Goal: Check status: Check status

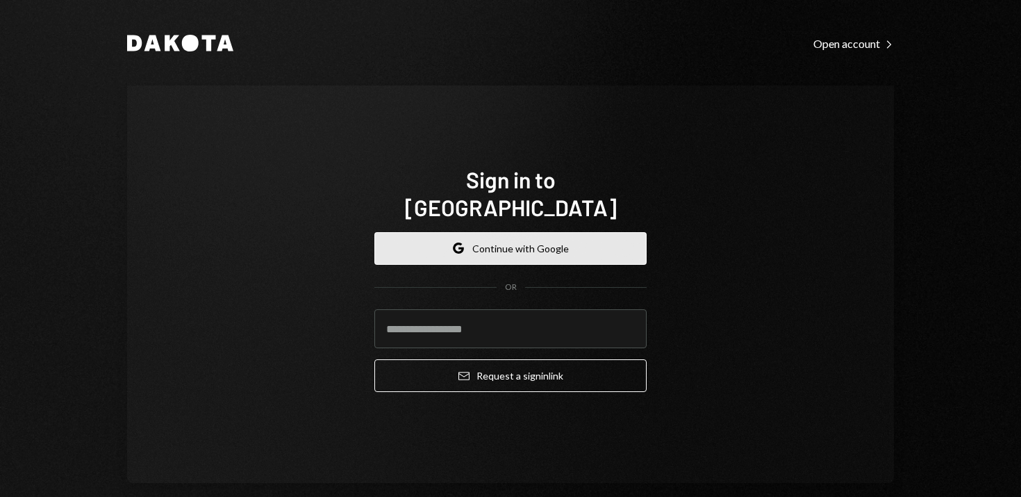
click at [518, 243] on button "Google Continue with Google" at bounding box center [510, 248] width 272 height 33
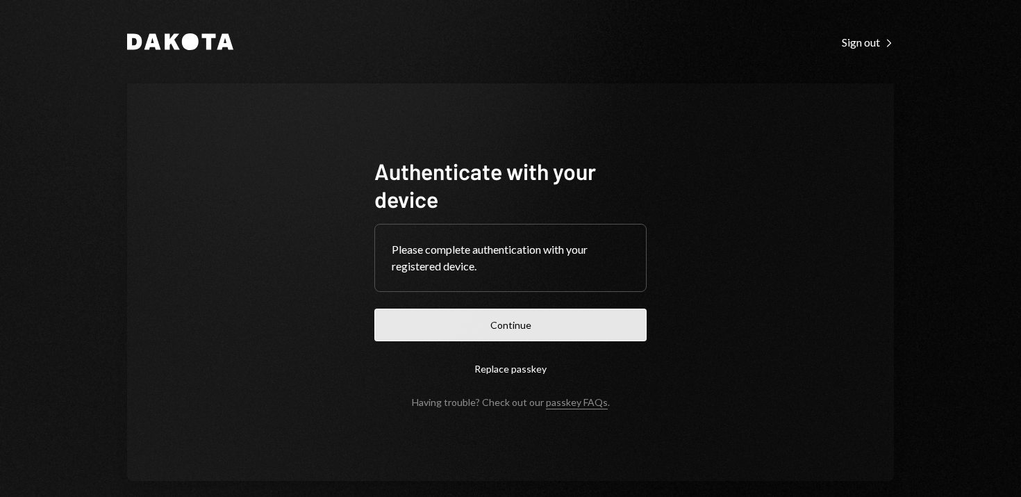
click at [531, 310] on button "Continue" at bounding box center [510, 324] width 272 height 33
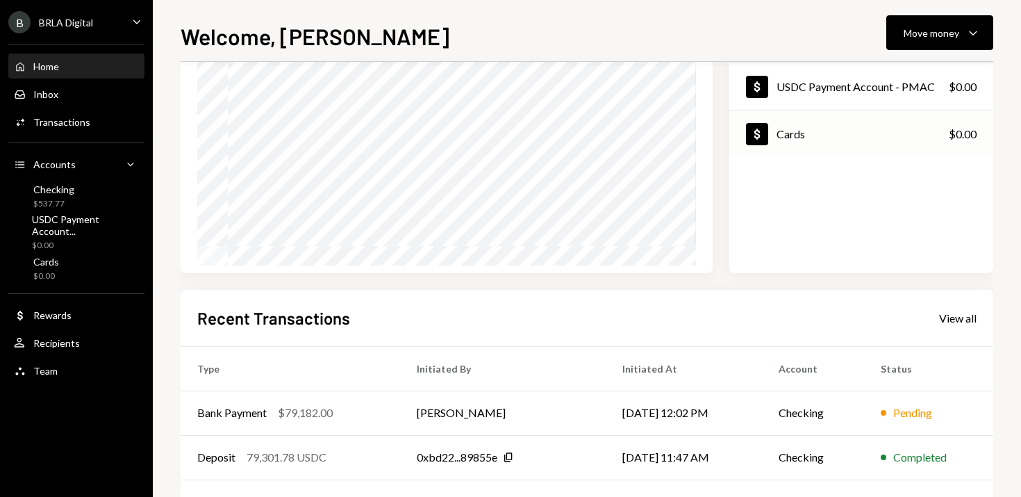
scroll to position [133, 0]
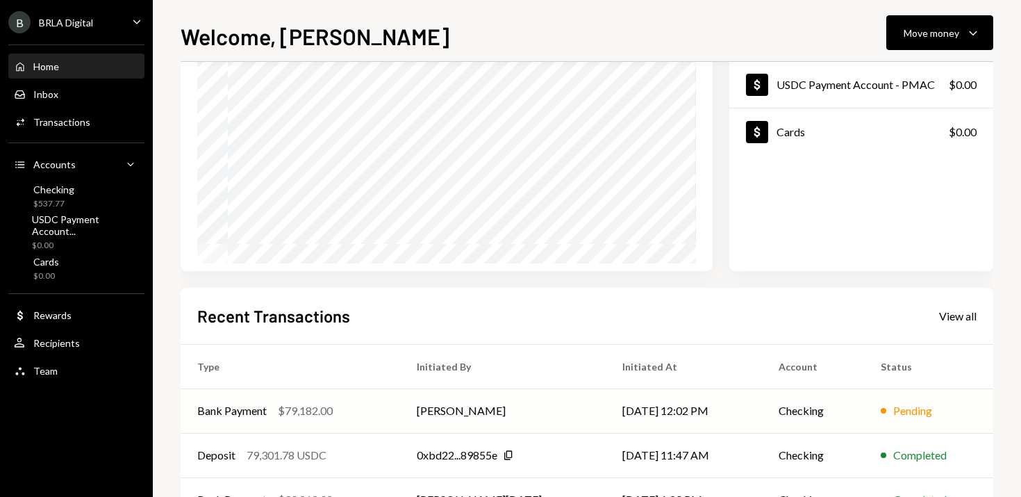
click at [383, 408] on div "Bank Payment $79,182.00" at bounding box center [290, 410] width 186 height 17
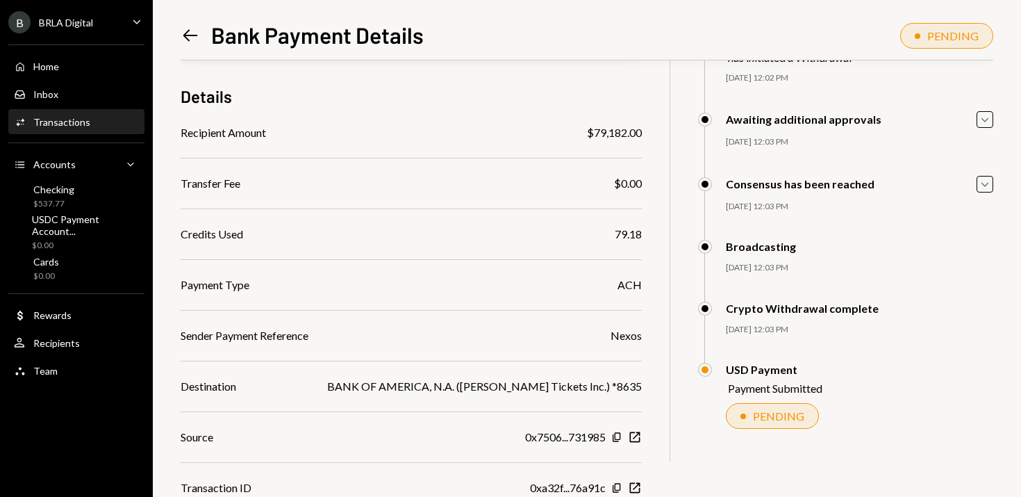
scroll to position [145, 0]
